Goal: Task Accomplishment & Management: Manage account settings

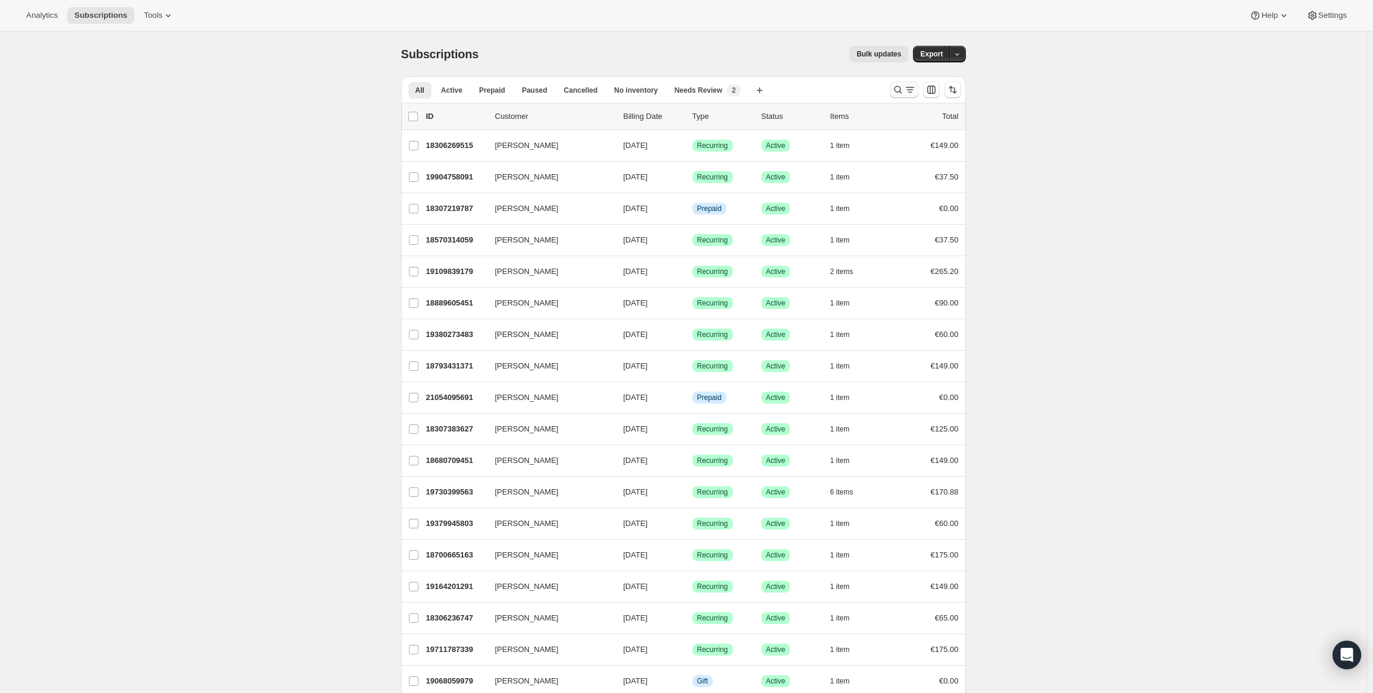
click at [904, 86] on icon "Search and filter results" at bounding box center [898, 90] width 12 height 12
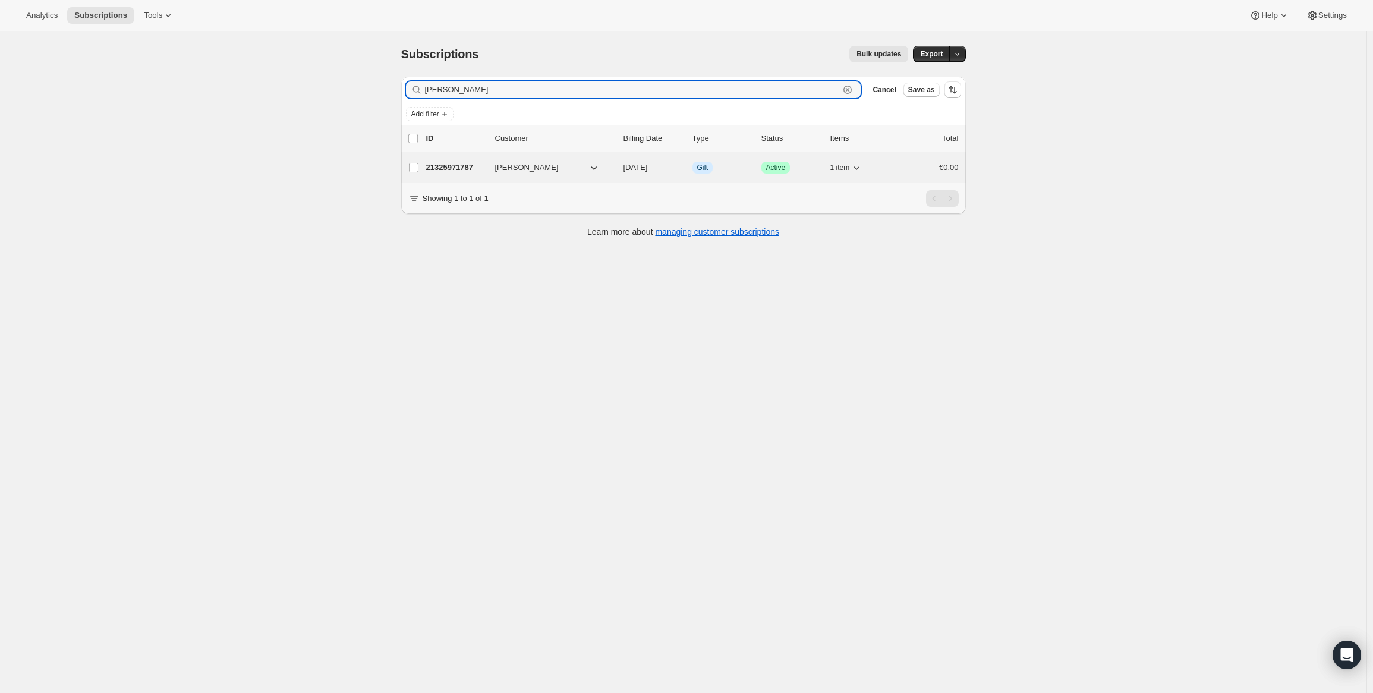
type input "[PERSON_NAME]"
click at [473, 169] on p "21325971787" at bounding box center [455, 168] width 59 height 12
click at [465, 166] on p "21325971787" at bounding box center [455, 168] width 59 height 12
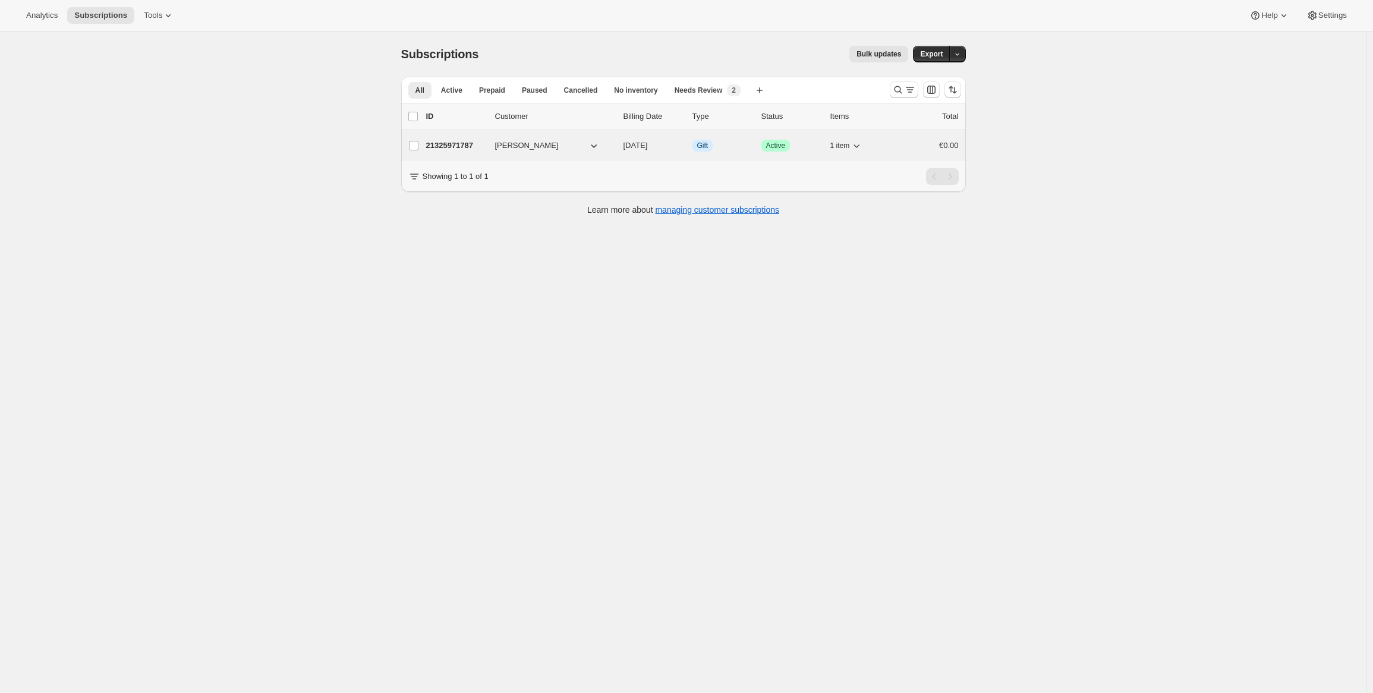
click at [449, 146] on p "21325971787" at bounding box center [455, 146] width 59 height 12
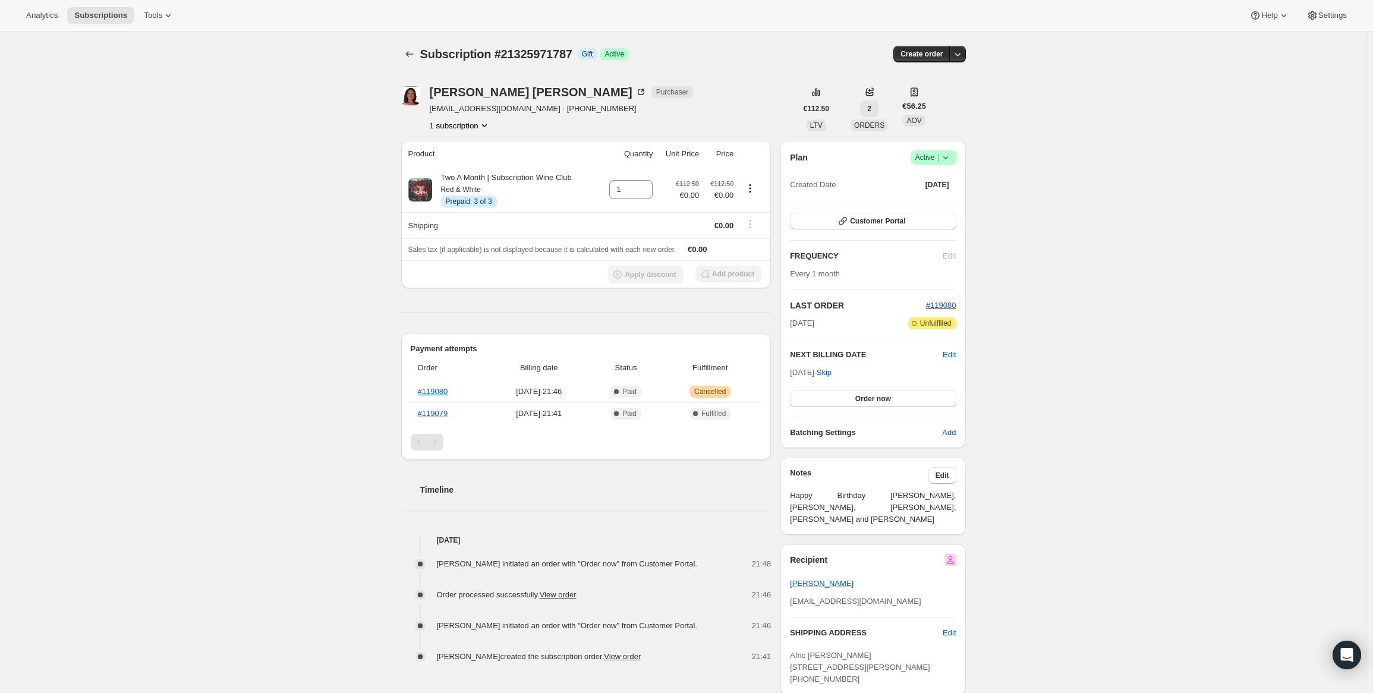
click at [867, 108] on span "2" at bounding box center [869, 109] width 4 height 10
click at [1018, 129] on div "Subscription #21325971787. This page is ready Subscription #21325971787 Info Gi…" at bounding box center [683, 498] width 1367 height 933
click at [755, 188] on icon "Product actions" at bounding box center [750, 189] width 12 height 12
click at [762, 233] on span "Extend prepaid" at bounding box center [748, 231] width 52 height 9
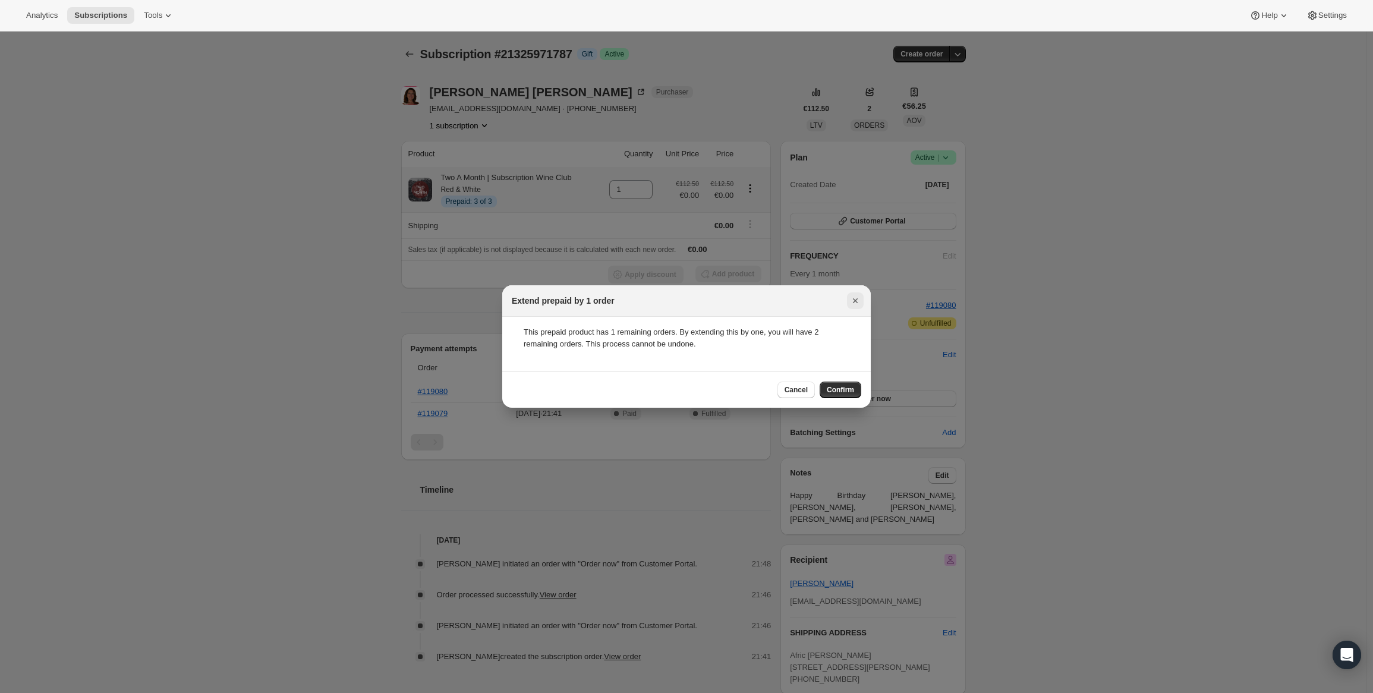
click at [856, 300] on icon "Close" at bounding box center [855, 300] width 5 height 5
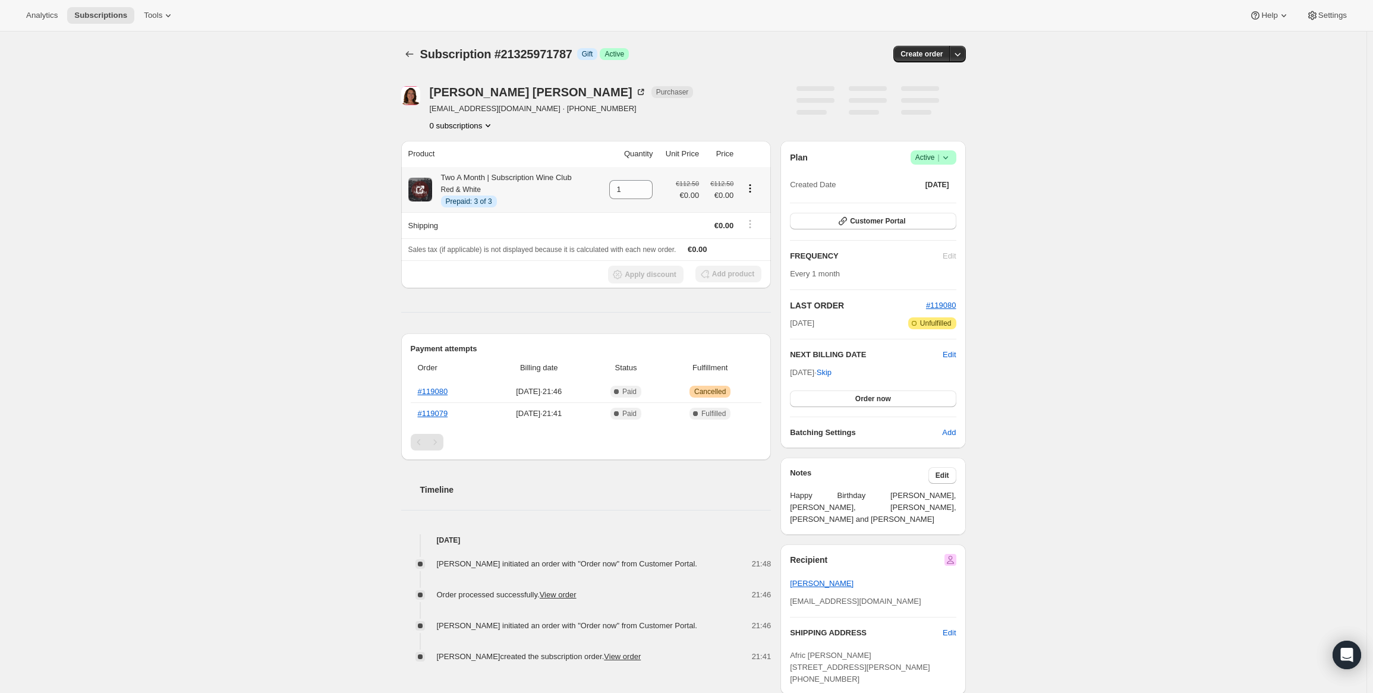
click at [753, 190] on icon "Product actions" at bounding box center [750, 189] width 12 height 12
click at [744, 227] on span "Extend prepaid" at bounding box center [748, 231] width 52 height 9
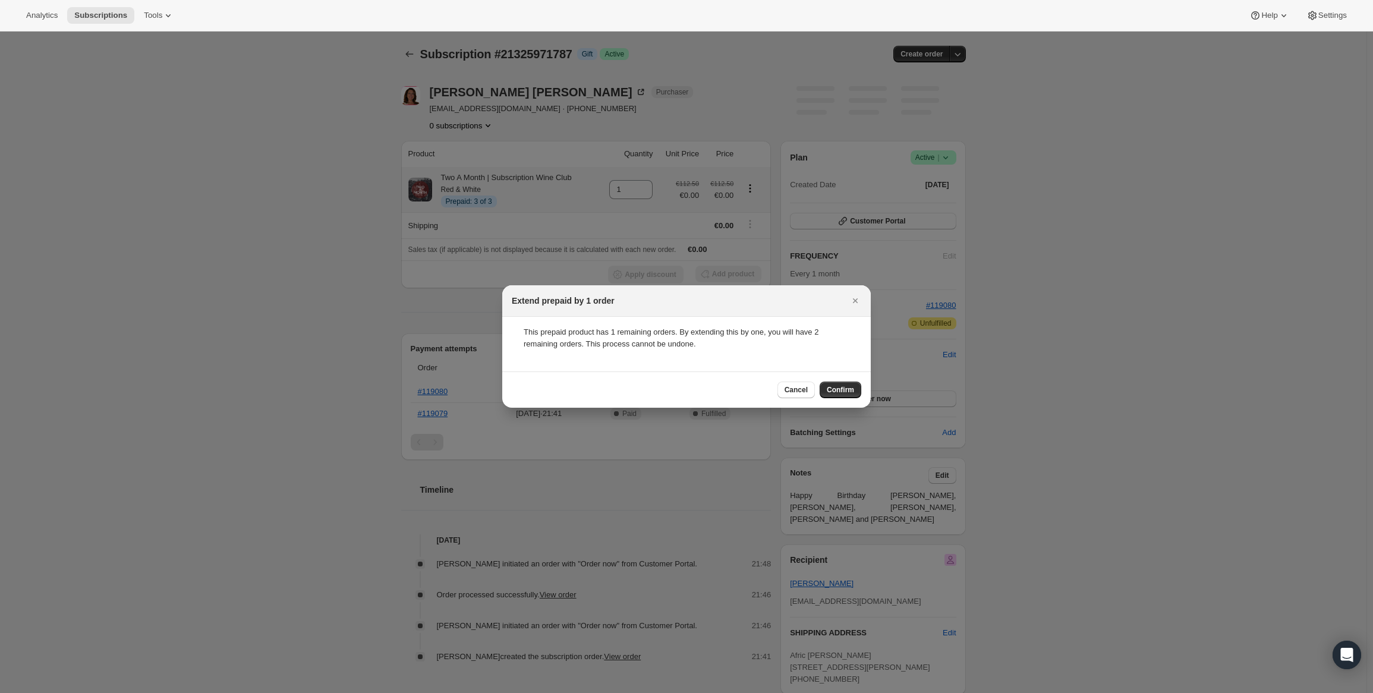
click at [268, 297] on div at bounding box center [686, 346] width 1373 height 693
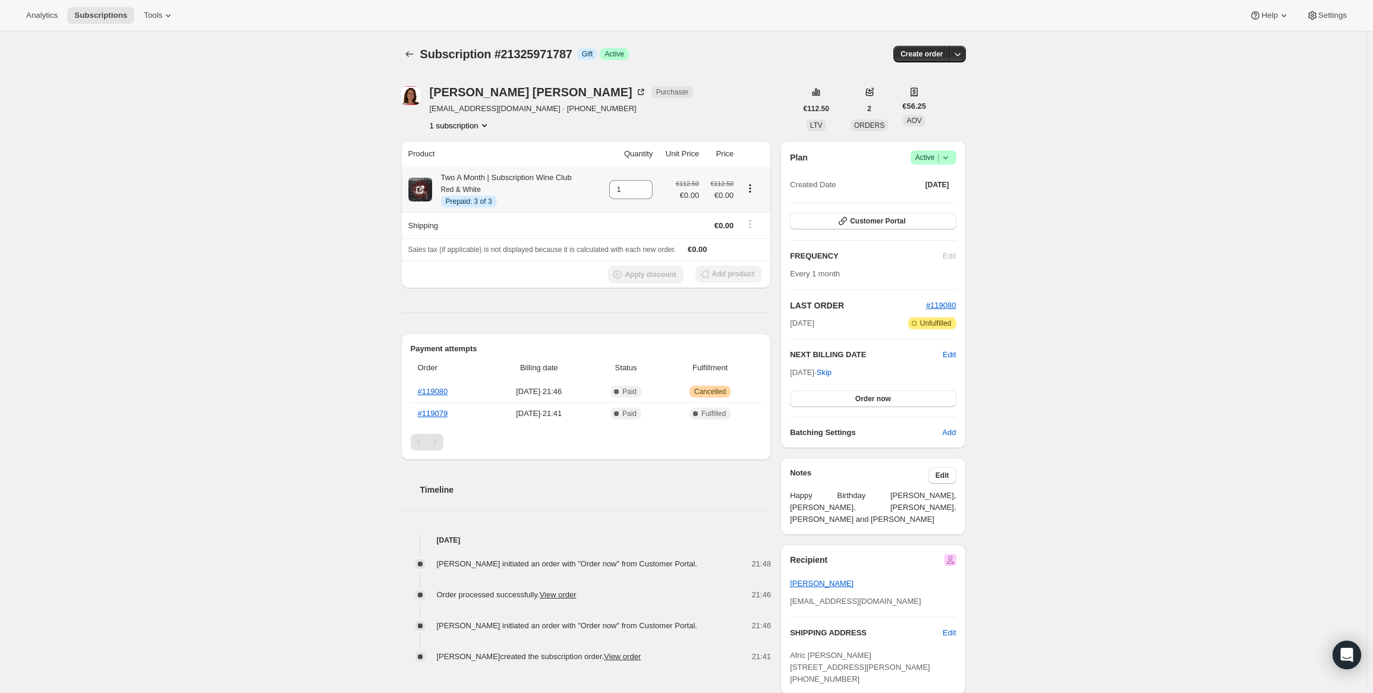
click at [755, 187] on icon "Product actions" at bounding box center [750, 189] width 12 height 12
click at [755, 232] on span "Extend prepaid" at bounding box center [748, 231] width 52 height 9
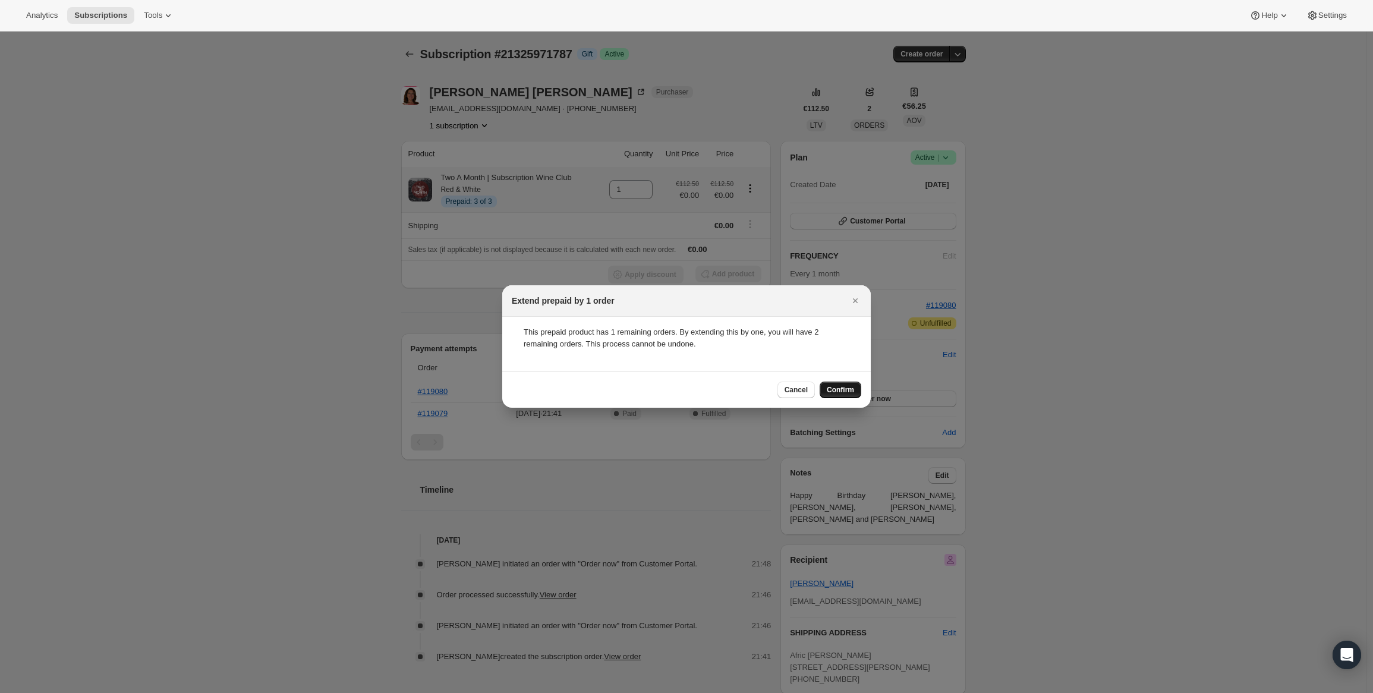
click at [835, 386] on span "Confirm" at bounding box center [840, 390] width 27 height 10
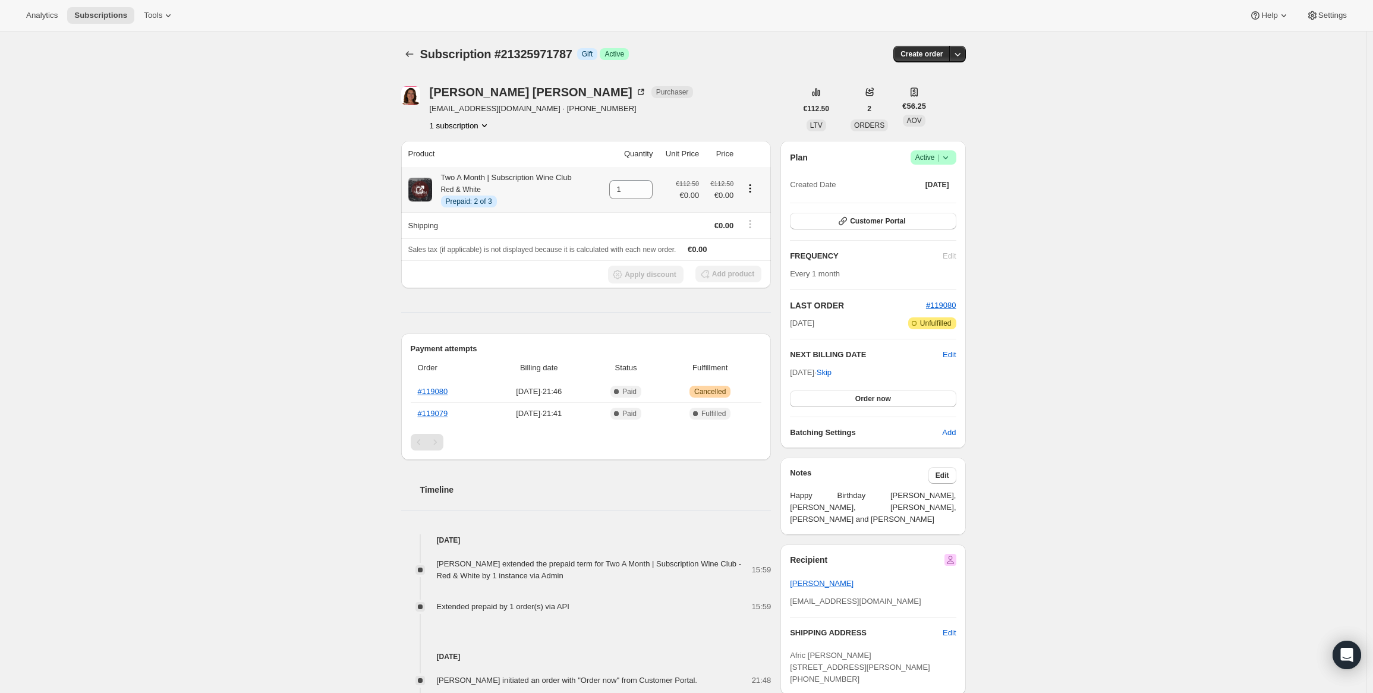
click at [756, 192] on icon "Product actions" at bounding box center [750, 189] width 12 height 12
click at [747, 234] on span "Extend prepaid" at bounding box center [748, 231] width 52 height 9
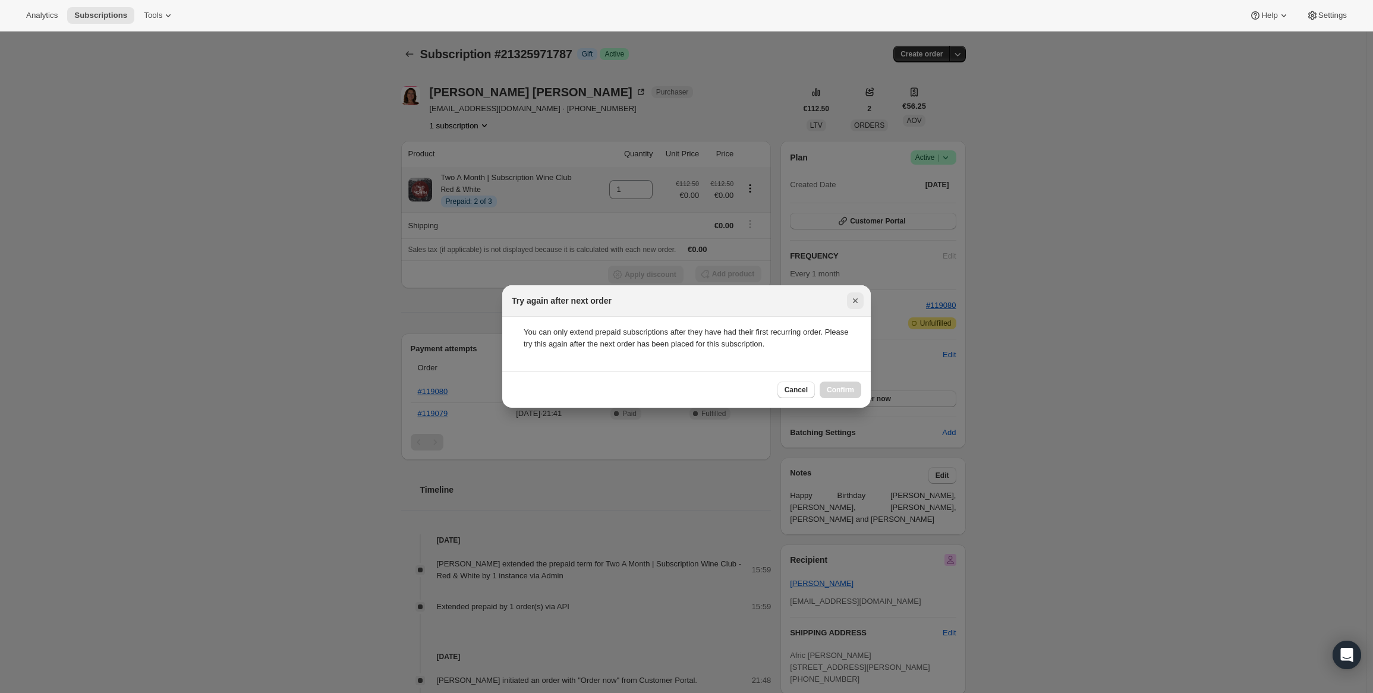
click at [856, 303] on icon "Close" at bounding box center [856, 301] width 12 height 12
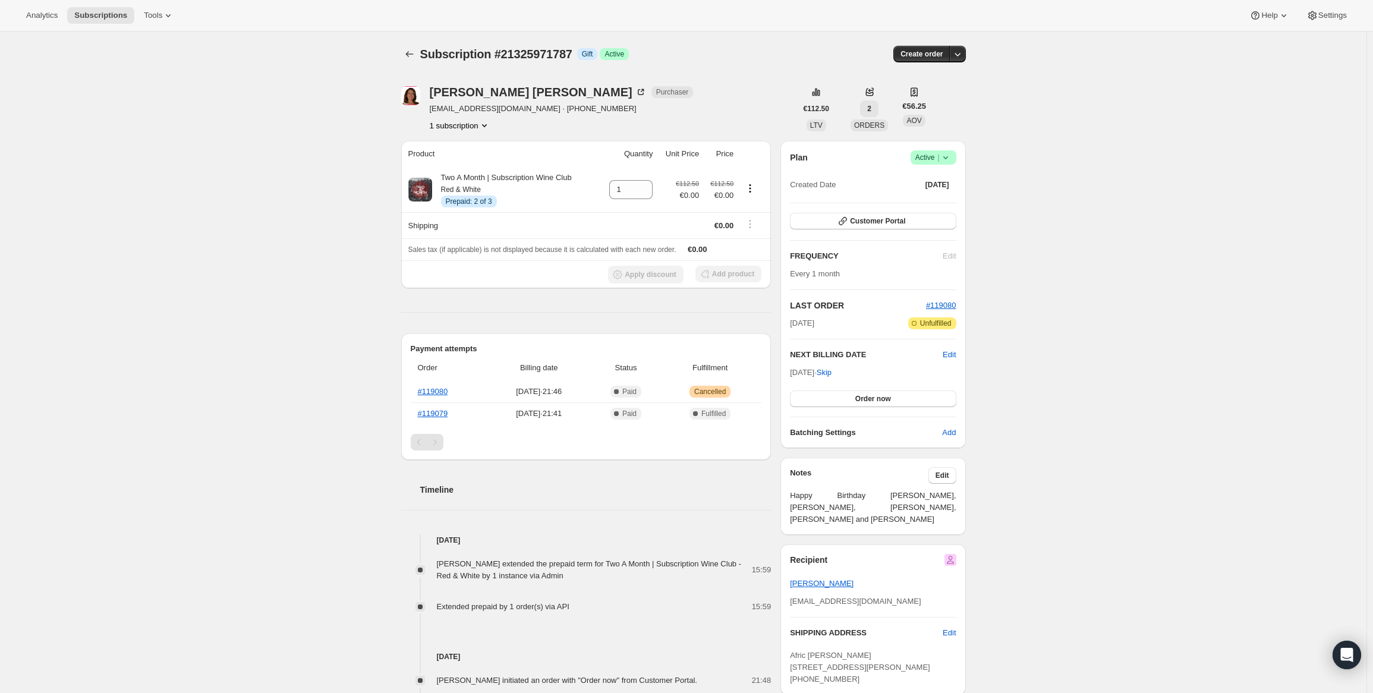
click at [868, 112] on span "2" at bounding box center [869, 109] width 4 height 10
click at [957, 106] on div "Veronica Baker Purchaser vera5baker@gmail.com · +353877621666 1 subscription €1…" at bounding box center [683, 108] width 565 height 45
